Goal: Task Accomplishment & Management: Use online tool/utility

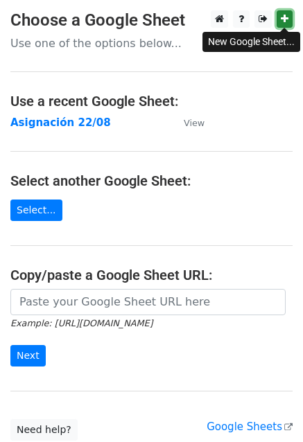
click at [284, 19] on icon at bounding box center [285, 19] width 8 height 10
click at [285, 16] on icon at bounding box center [285, 19] width 8 height 10
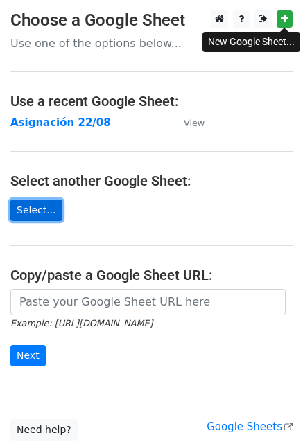
click at [33, 216] on link "Select..." at bounding box center [36, 210] width 52 height 21
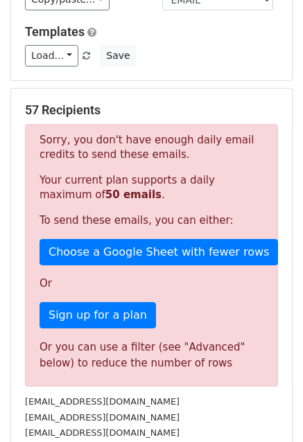
scroll to position [139, 0]
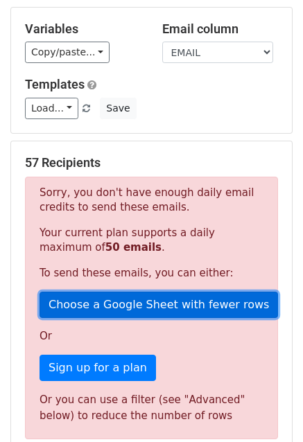
click at [175, 292] on link "Choose a Google Sheet with fewer rows" at bounding box center [159, 305] width 238 height 26
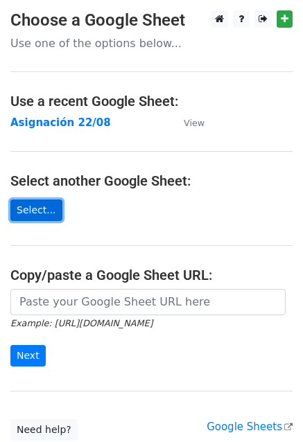
click at [44, 204] on link "Select..." at bounding box center [36, 210] width 52 height 21
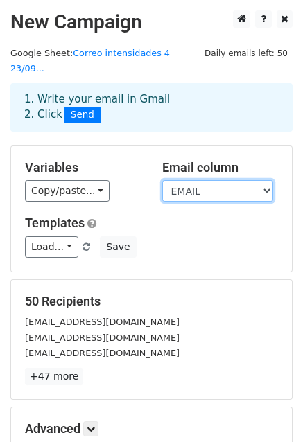
click at [209, 180] on select "EMAIL EMPRESA" at bounding box center [217, 190] width 111 height 21
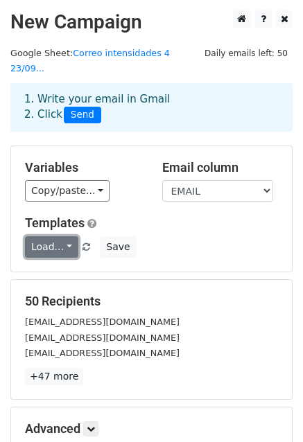
click at [55, 236] on link "Load..." at bounding box center [51, 246] width 53 height 21
click at [211, 236] on div "Load... No templates saved Save" at bounding box center [152, 246] width 274 height 21
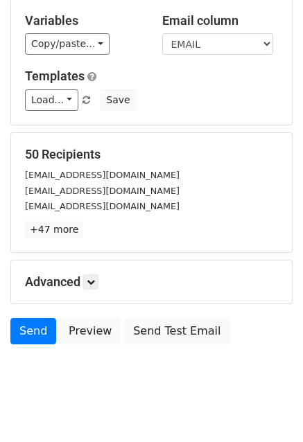
scroll to position [150, 0]
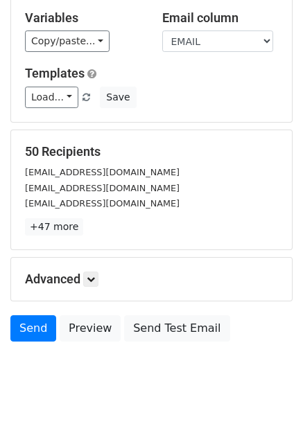
click at [75, 272] on h5 "Advanced" at bounding box center [151, 279] width 253 height 15
click at [86, 272] on link at bounding box center [90, 279] width 15 height 15
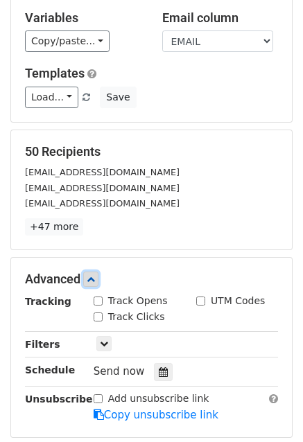
click at [86, 272] on link at bounding box center [90, 279] width 15 height 15
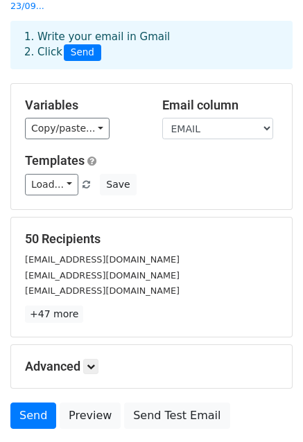
scroll to position [0, 0]
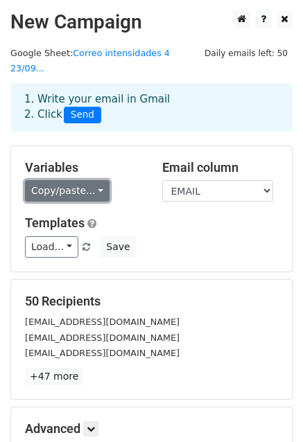
click at [85, 180] on link "Copy/paste..." at bounding box center [67, 190] width 85 height 21
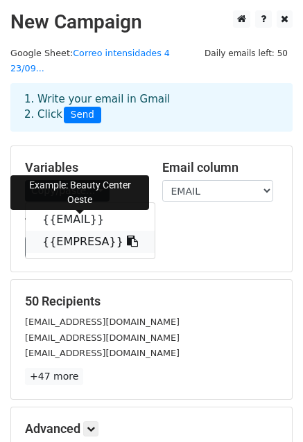
click at [84, 231] on link "{{EMPRESA}}" at bounding box center [90, 242] width 129 height 22
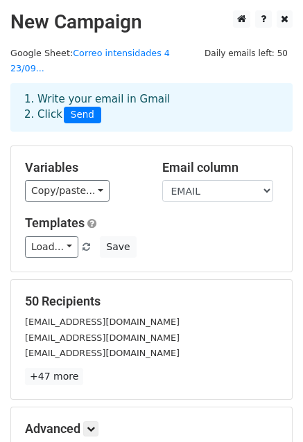
click at [77, 107] on span "Send" at bounding box center [82, 115] width 37 height 17
click at [79, 107] on span "Send" at bounding box center [82, 115] width 37 height 17
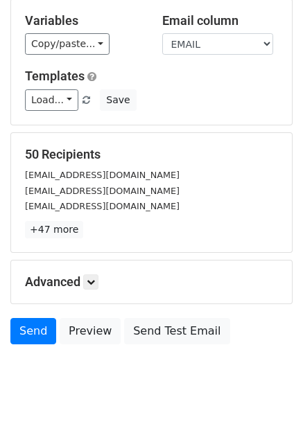
scroll to position [150, 0]
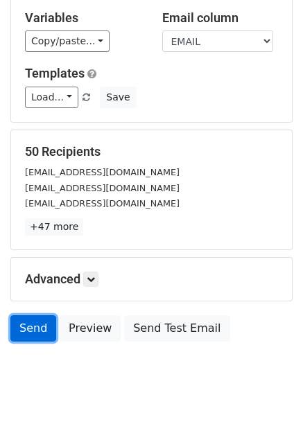
click at [36, 317] on link "Send" at bounding box center [33, 328] width 46 height 26
click at [77, 272] on h5 "Advanced" at bounding box center [151, 279] width 253 height 15
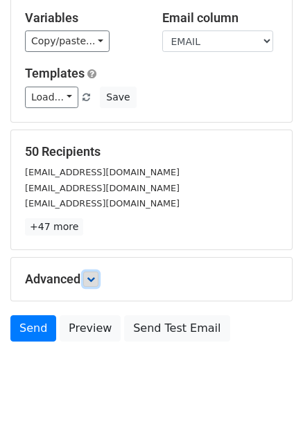
click at [89, 272] on link at bounding box center [90, 279] width 15 height 15
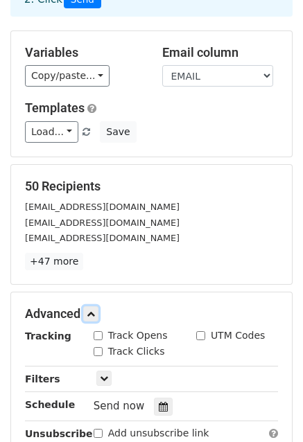
scroll to position [11, 0]
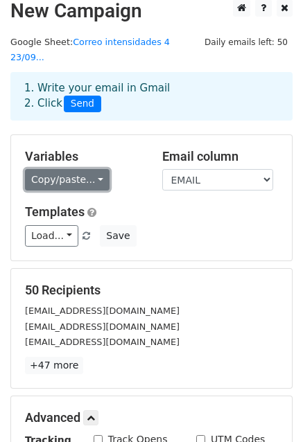
click at [94, 169] on link "Copy/paste..." at bounding box center [67, 179] width 85 height 21
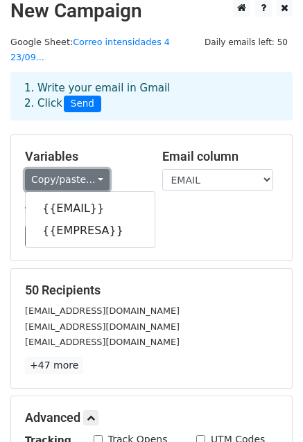
click at [94, 169] on link "Copy/paste..." at bounding box center [67, 179] width 85 height 21
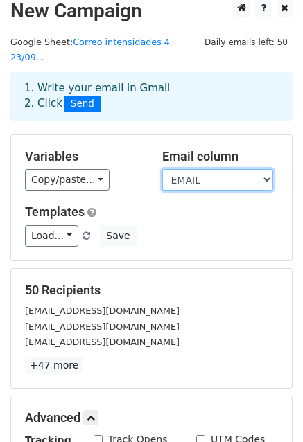
click at [168, 169] on select "EMAIL EMPRESA" at bounding box center [217, 179] width 111 height 21
click at [162, 169] on select "EMAIL EMPRESA" at bounding box center [217, 179] width 111 height 21
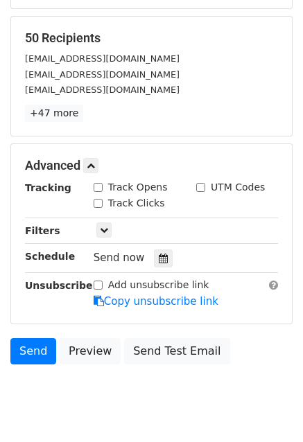
scroll to position [284, 0]
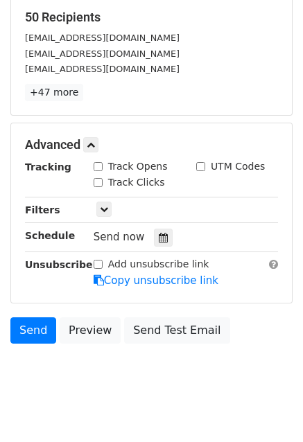
click at [175, 137] on h5 "Advanced" at bounding box center [151, 144] width 253 height 15
